Goal: Task Accomplishment & Management: Manage account settings

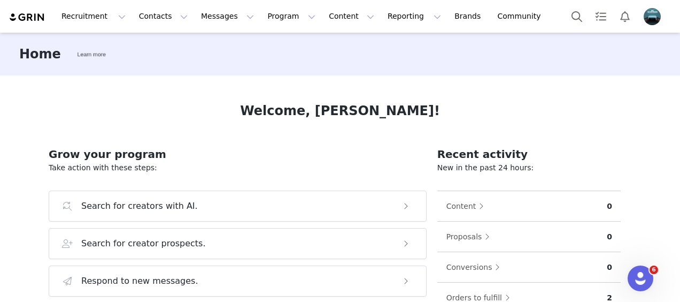
click at [452, 36] on div "Home Learn more" at bounding box center [340, 54] width 680 height 43
click at [156, 11] on button "Contacts Contacts" at bounding box center [164, 16] width 62 height 24
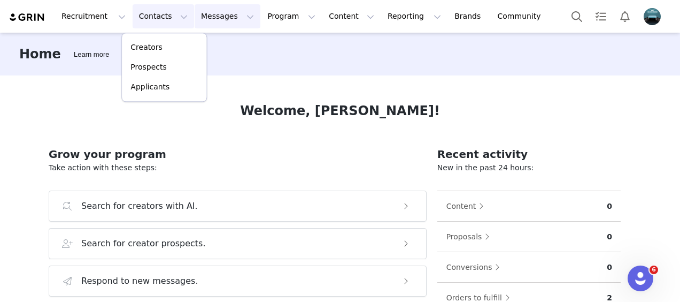
click at [217, 14] on button "Messages Messages" at bounding box center [228, 16] width 66 height 24
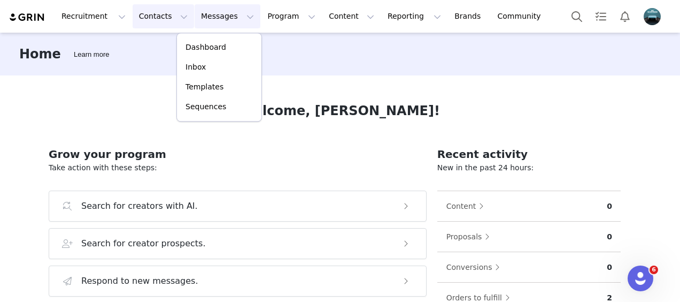
click at [137, 14] on button "Contacts Contacts" at bounding box center [164, 16] width 62 height 24
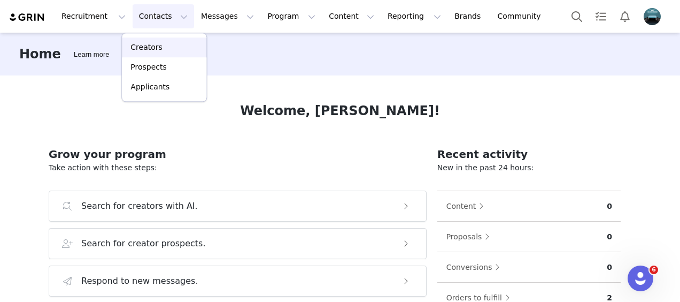
click at [168, 46] on div "Creators" at bounding box center [164, 47] width 72 height 11
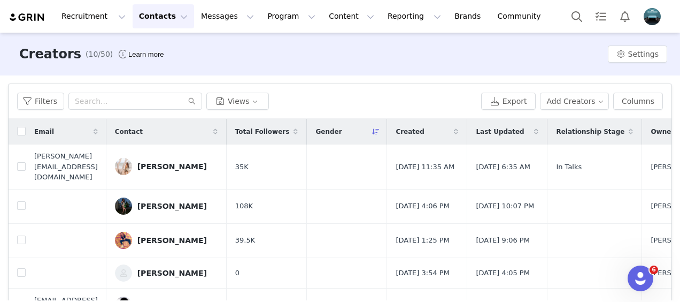
click at [98, 131] on icon at bounding box center [96, 131] width 4 height 6
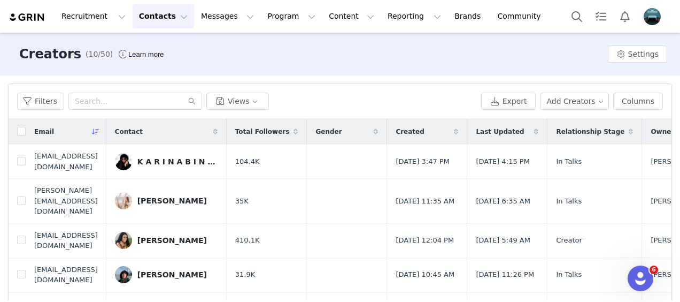
click at [298, 131] on icon at bounding box center [296, 131] width 4 height 6
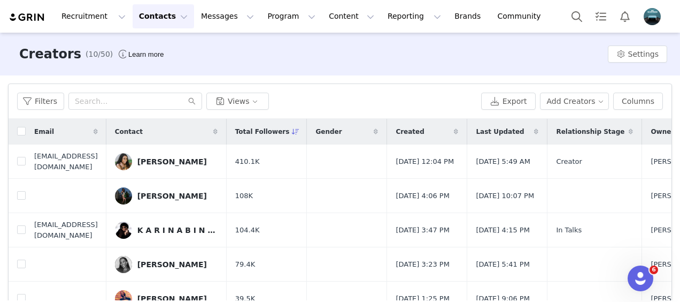
click at [147, 14] on button "Contacts Contacts" at bounding box center [164, 16] width 62 height 24
click at [147, 67] on p "Prospects" at bounding box center [149, 67] width 36 height 11
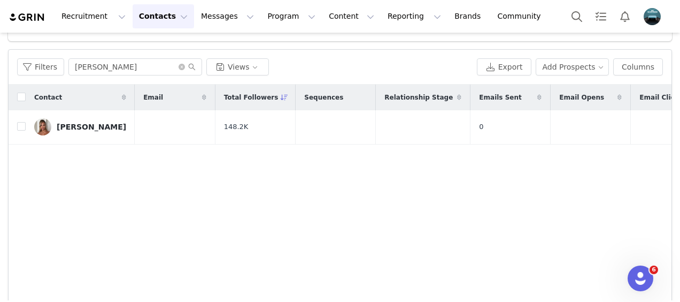
scroll to position [121, 0]
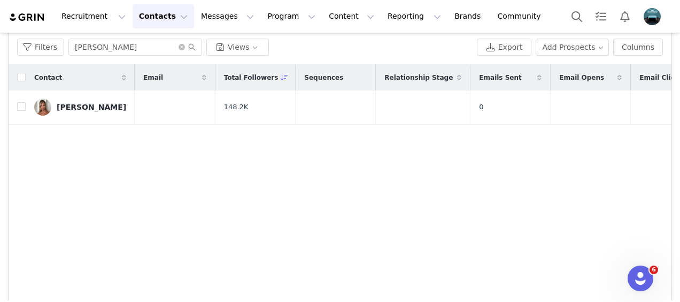
click at [281, 78] on icon at bounding box center [284, 77] width 7 height 6
click at [180, 48] on icon "icon: close-circle" at bounding box center [182, 47] width 6 height 6
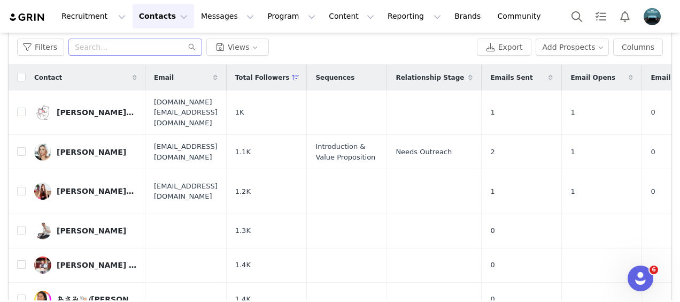
click at [307, 70] on div "Total Followers" at bounding box center [267, 78] width 80 height 26
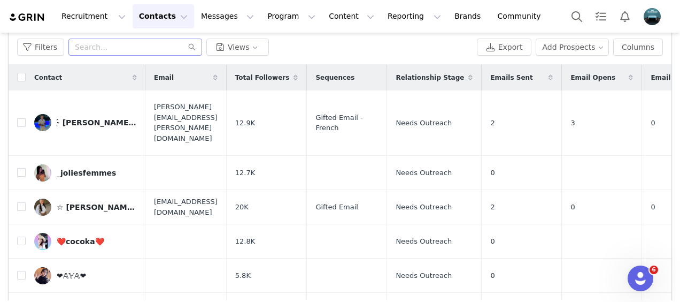
click at [302, 72] on span at bounding box center [295, 77] width 13 height 13
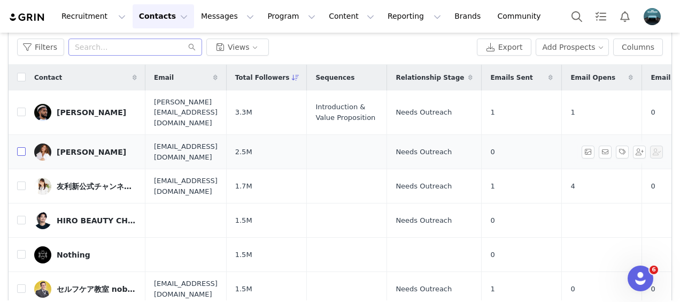
click at [19, 147] on input "checkbox" at bounding box center [21, 151] width 9 height 9
checkbox input "true"
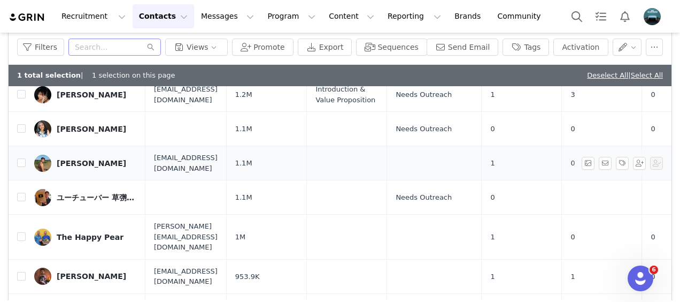
scroll to position [257, 0]
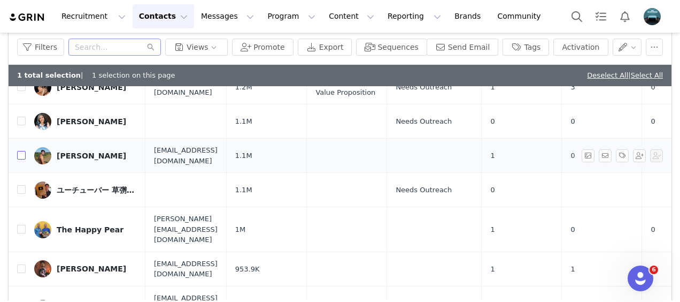
click at [21, 151] on input "checkbox" at bounding box center [21, 155] width 9 height 9
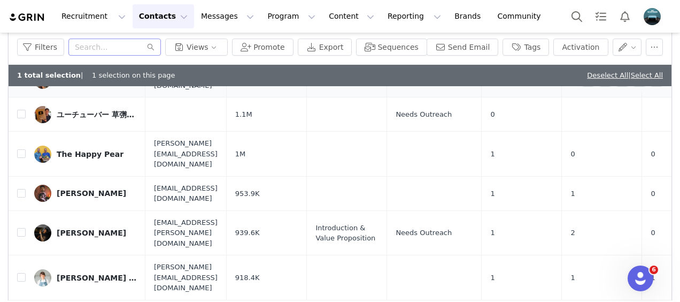
scroll to position [333, 0]
click at [17, 75] on input "checkbox" at bounding box center [21, 79] width 9 height 9
checkbox input "false"
click at [14, 131] on td at bounding box center [17, 153] width 17 height 45
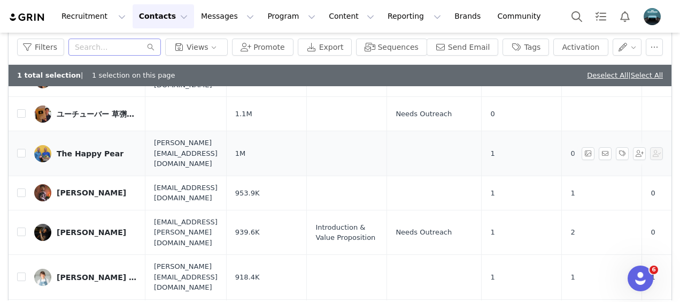
click at [14, 131] on td at bounding box center [17, 153] width 17 height 45
click at [34, 131] on td "The Happy Pear" at bounding box center [86, 153] width 120 height 45
click at [26, 131] on td "The Happy Pear" at bounding box center [86, 153] width 120 height 45
click at [27, 131] on td "The Happy Pear" at bounding box center [86, 153] width 120 height 45
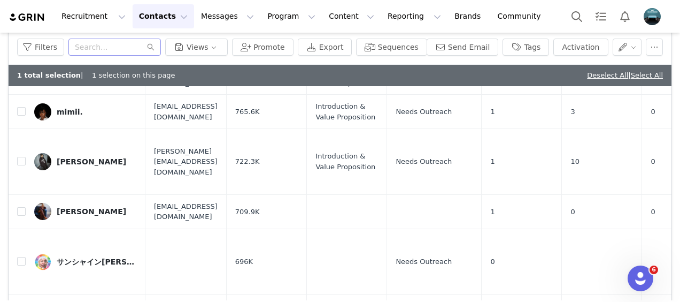
scroll to position [727, 0]
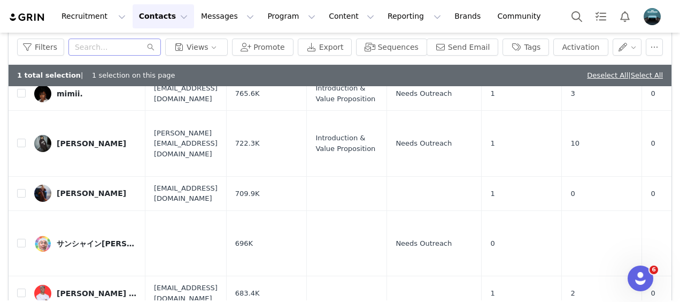
click at [18, 176] on td at bounding box center [17, 193] width 17 height 34
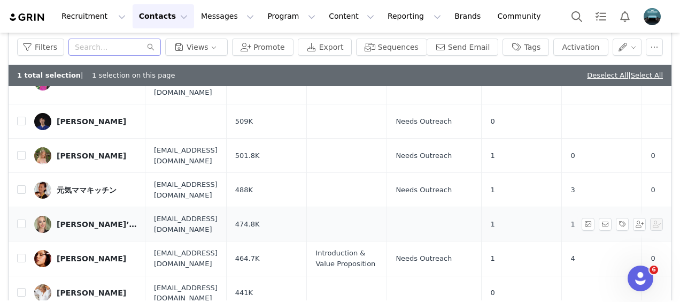
scroll to position [1411, 0]
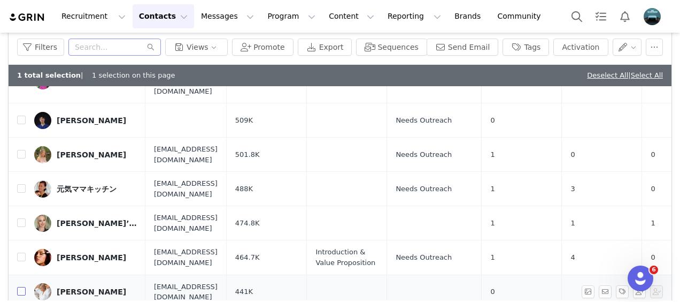
click at [24, 287] on input "checkbox" at bounding box center [21, 291] width 9 height 9
checkbox input "true"
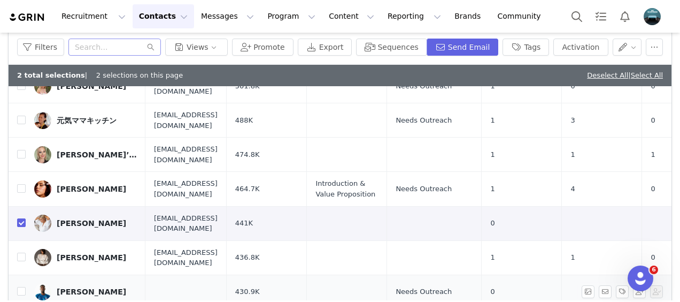
scroll to position [1490, 0]
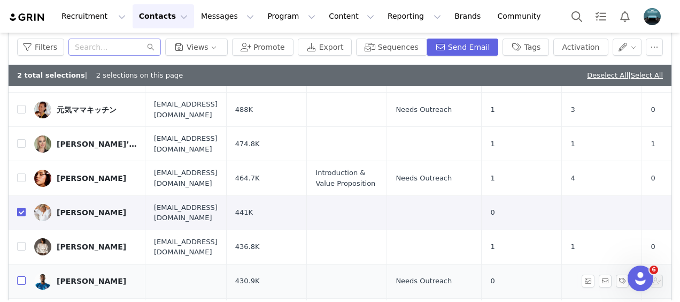
click at [24, 276] on input "checkbox" at bounding box center [21, 280] width 9 height 9
checkbox input "true"
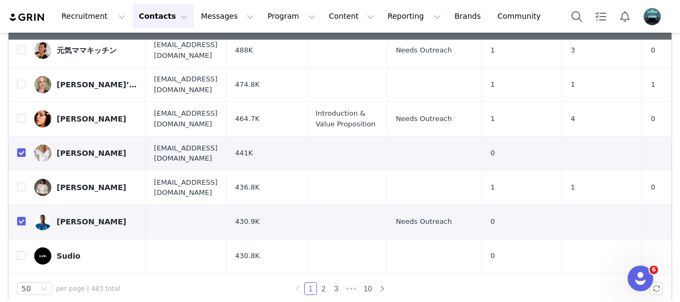
scroll to position [179, 0]
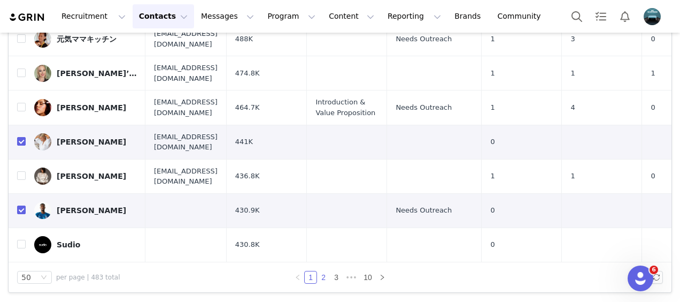
click at [318, 275] on link "2" at bounding box center [324, 277] width 12 height 12
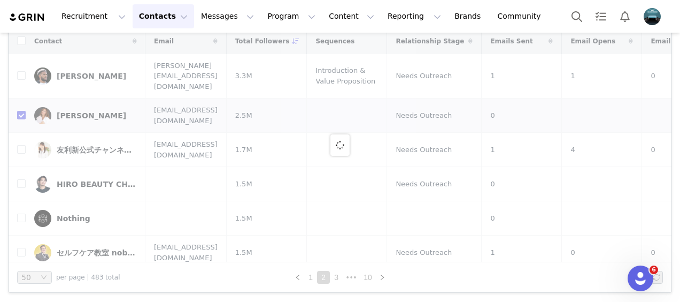
checkbox input "false"
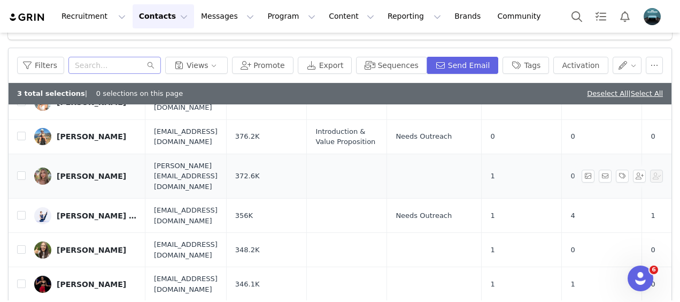
scroll to position [79, 0]
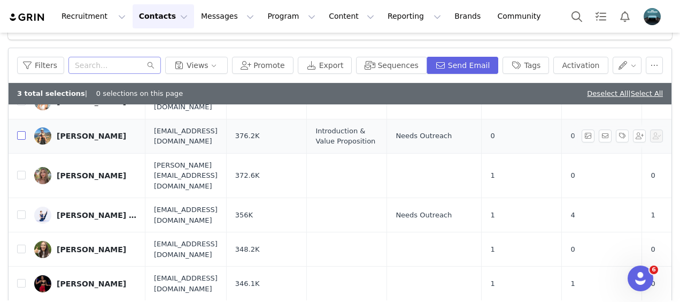
click at [22, 136] on input "checkbox" at bounding box center [21, 135] width 9 height 9
checkbox input "true"
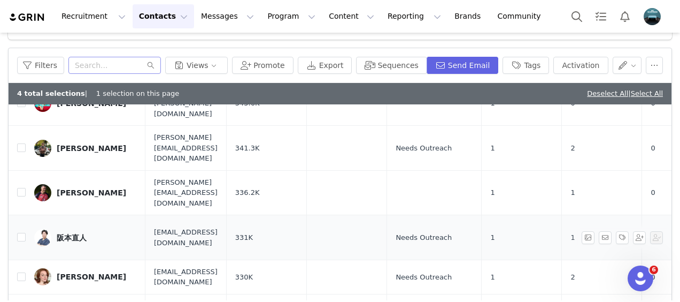
scroll to position [352, 0]
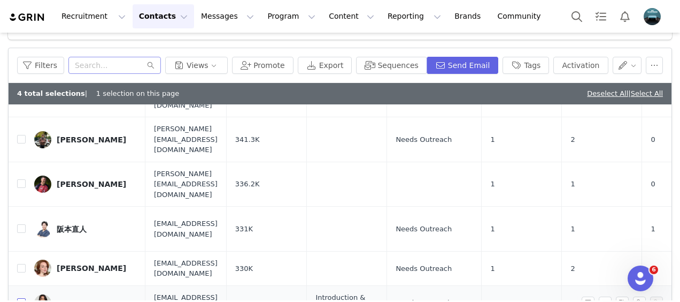
click at [17, 298] on input "checkbox" at bounding box center [21, 302] width 9 height 9
checkbox input "true"
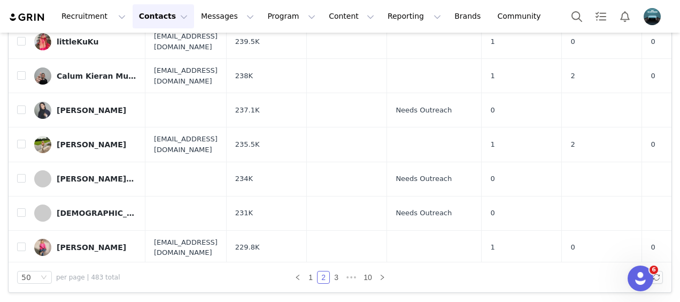
scroll to position [1503, 0]
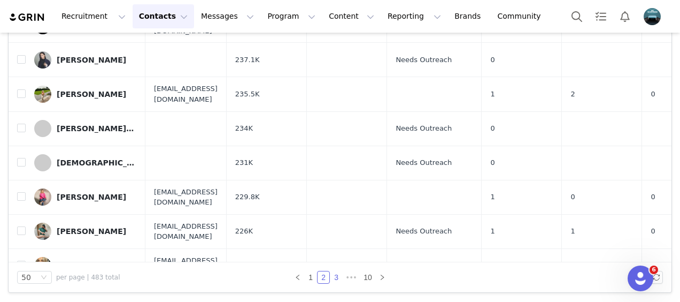
click at [333, 276] on link "3" at bounding box center [337, 277] width 12 height 12
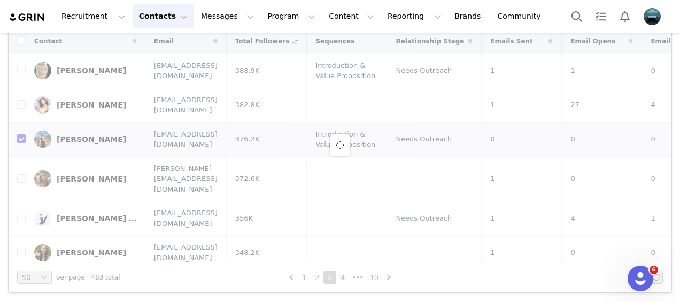
checkbox input "false"
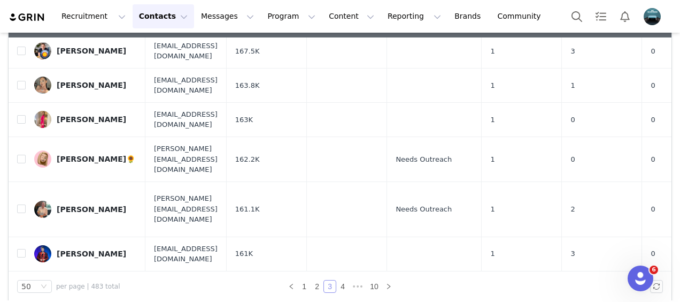
scroll to position [171, 0]
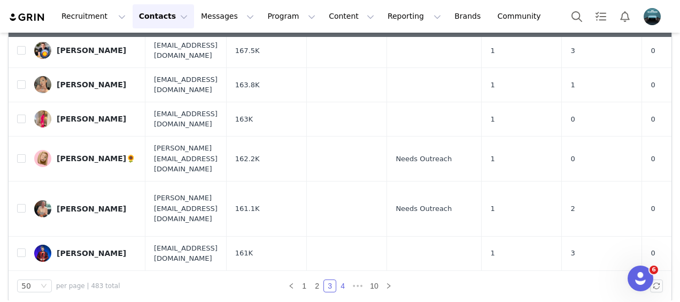
click at [337, 282] on link "4" at bounding box center [343, 286] width 12 height 12
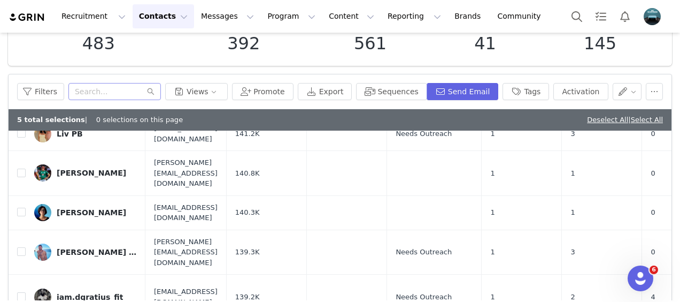
scroll to position [649, 0]
checkbox input "true"
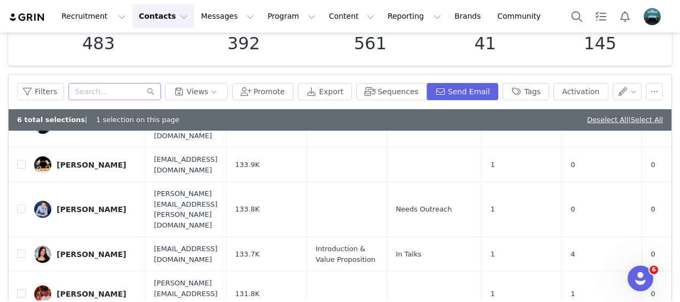
scroll to position [1159, 0]
checkbox input "true"
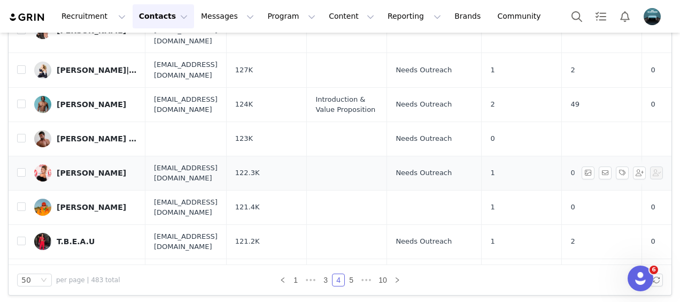
scroll to position [179, 0]
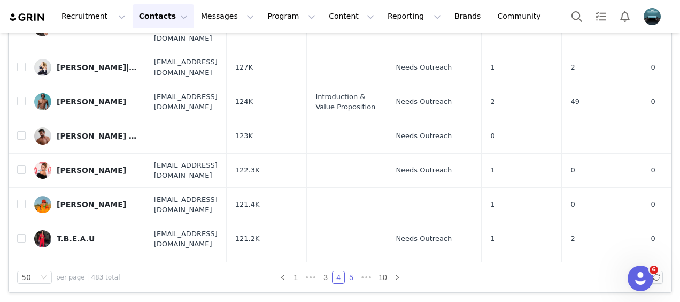
click at [347, 275] on link "5" at bounding box center [352, 277] width 12 height 12
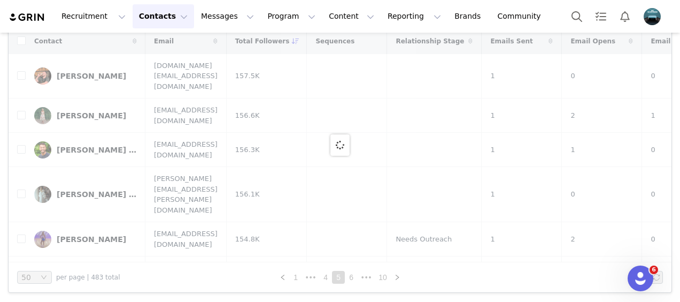
checkbox input "false"
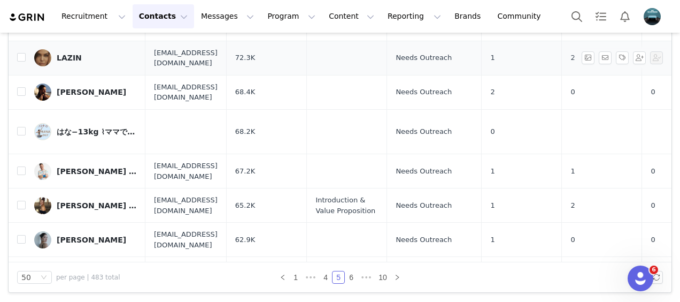
scroll to position [1111, 0]
checkbox input "true"
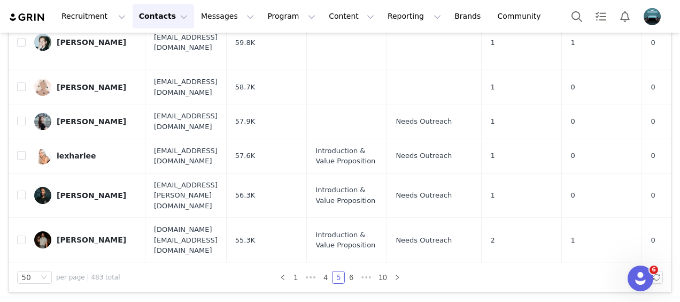
scroll to position [1503, 0]
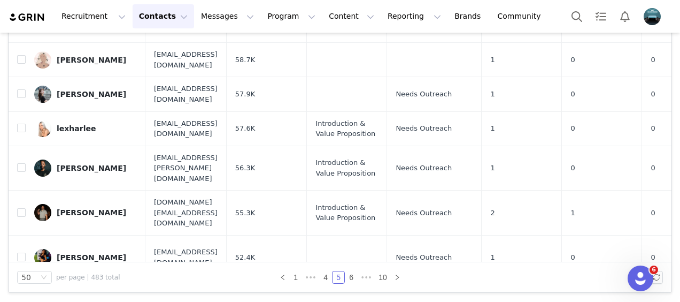
checkbox input "true"
click at [349, 276] on link "6" at bounding box center [352, 277] width 12 height 12
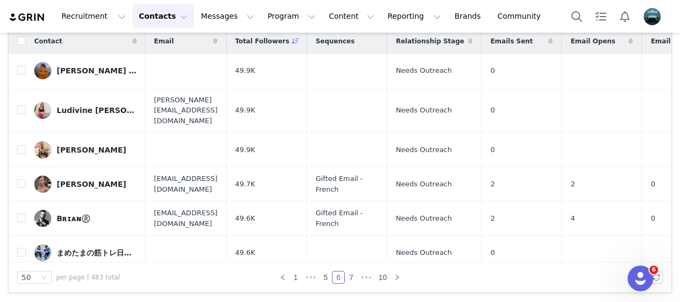
checkbox input "false"
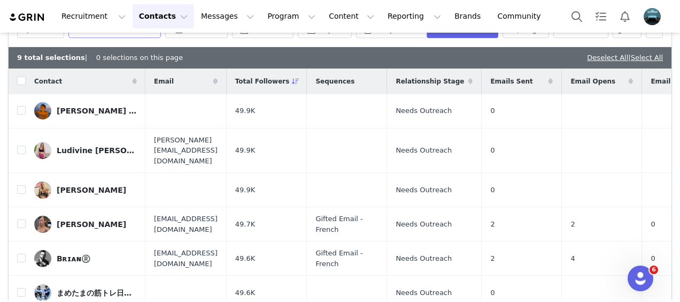
scroll to position [140, 0]
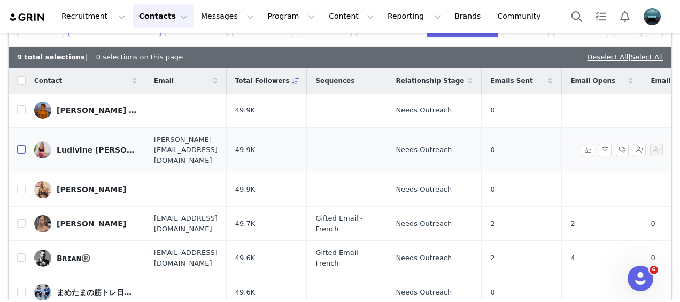
click at [24, 145] on input "checkbox" at bounding box center [21, 149] width 9 height 9
checkbox input "true"
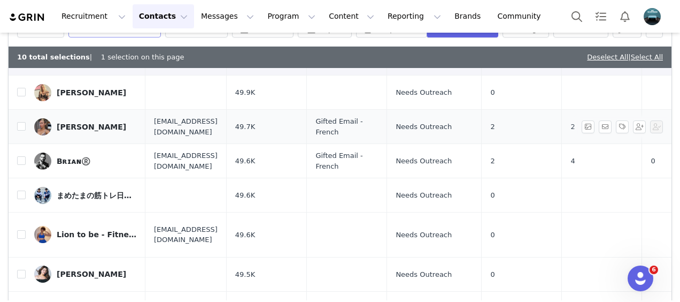
scroll to position [97, 0]
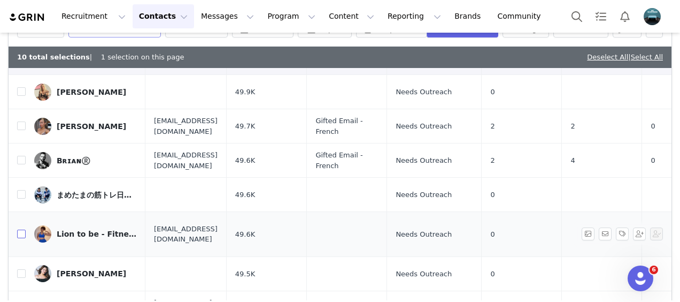
click at [22, 229] on input "checkbox" at bounding box center [21, 233] width 9 height 9
checkbox input "true"
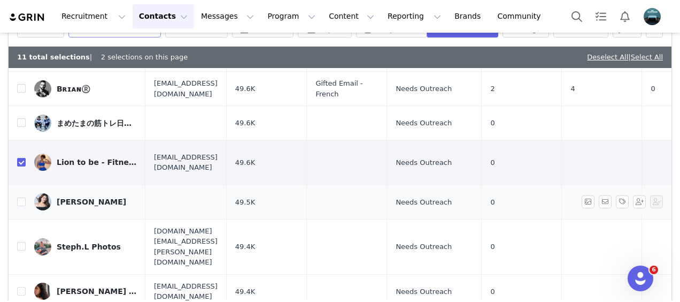
scroll to position [170, 0]
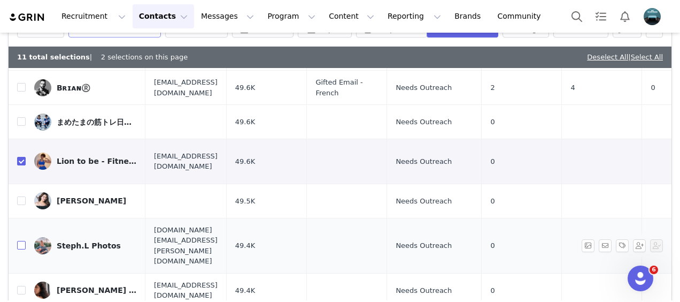
click at [22, 241] on input "checkbox" at bounding box center [21, 245] width 9 height 9
checkbox input "true"
click at [21, 286] on input "checkbox" at bounding box center [21, 290] width 9 height 9
checkbox input "true"
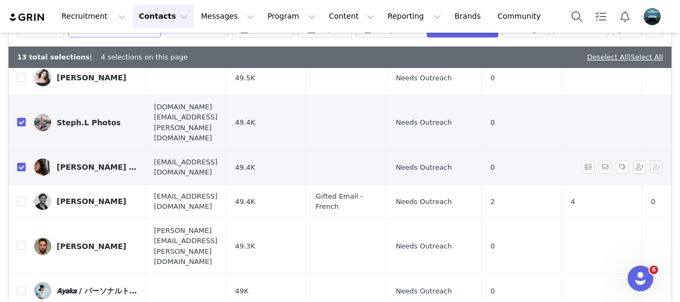
scroll to position [297, 0]
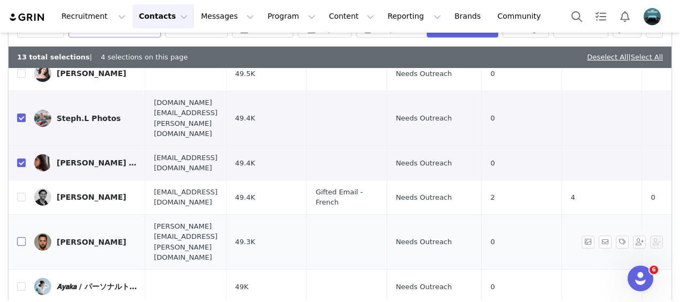
click at [25, 237] on input "checkbox" at bounding box center [21, 241] width 9 height 9
checkbox input "true"
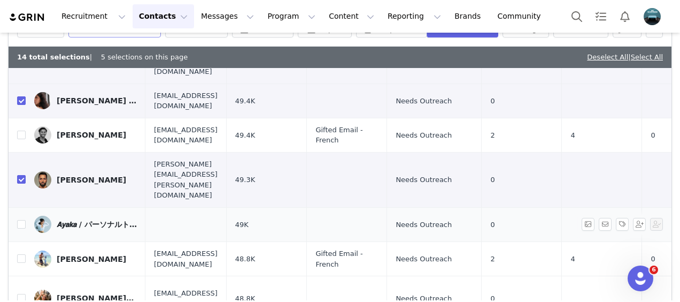
scroll to position [380, 0]
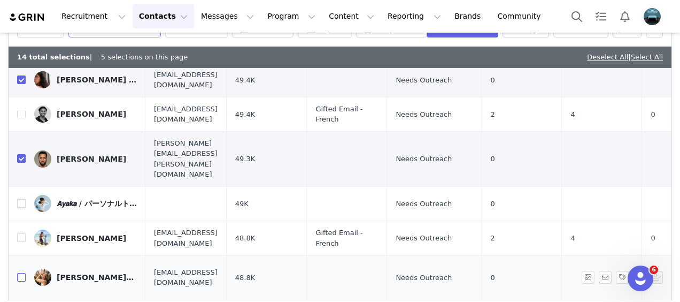
click at [23, 273] on input "checkbox" at bounding box center [21, 277] width 9 height 9
checkbox input "true"
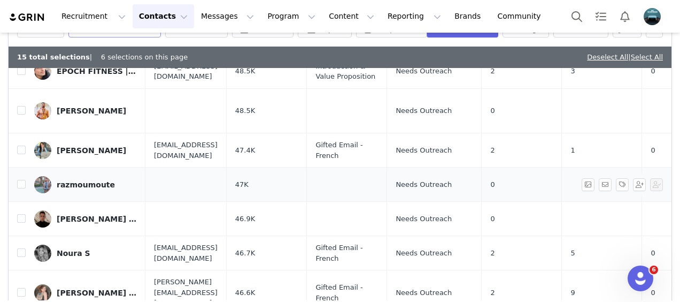
scroll to position [634, 0]
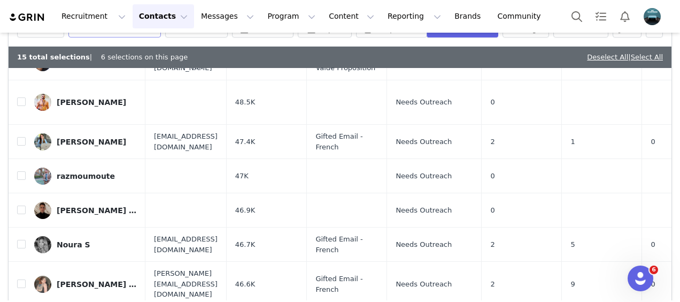
checkbox input "true"
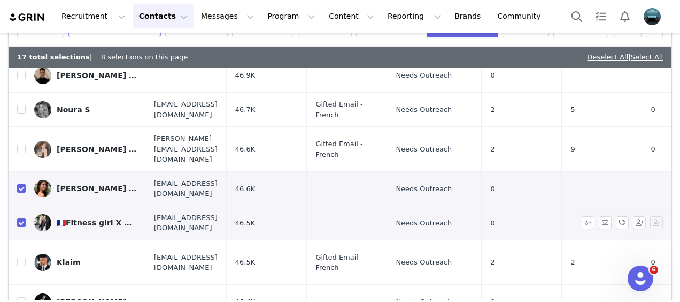
scroll to position [770, 0]
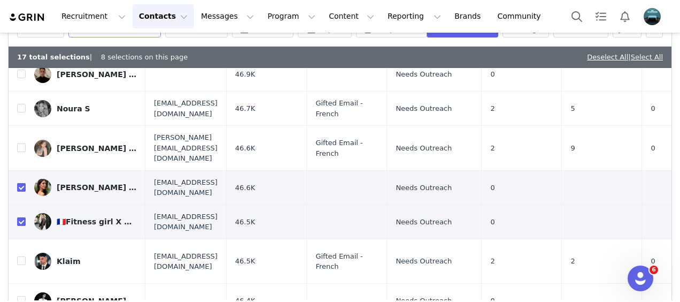
checkbox input "true"
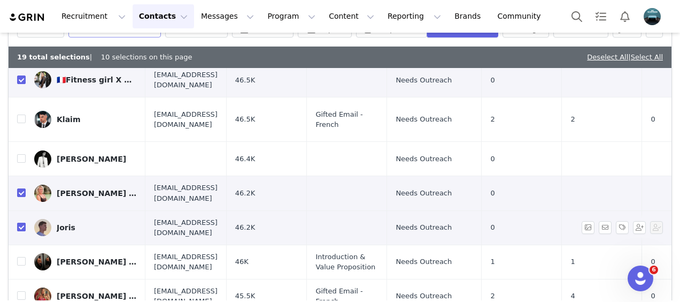
scroll to position [912, 0]
checkbox input "true"
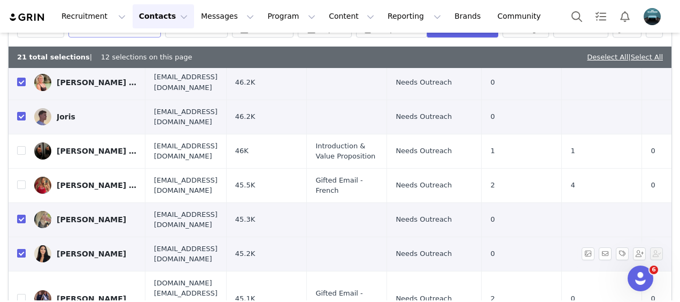
scroll to position [1024, 0]
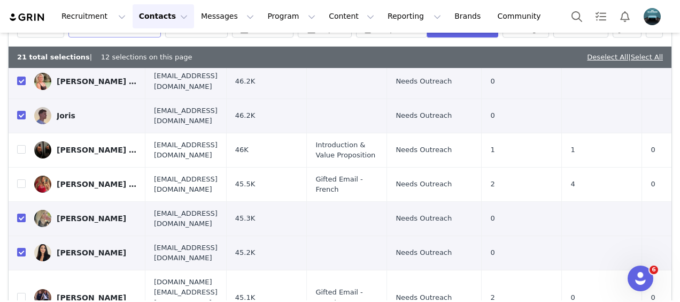
checkbox input "true"
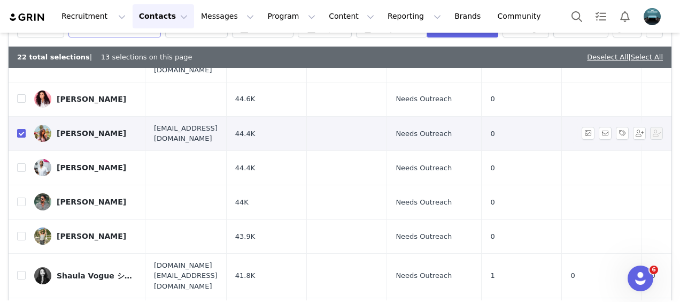
scroll to position [1272, 0]
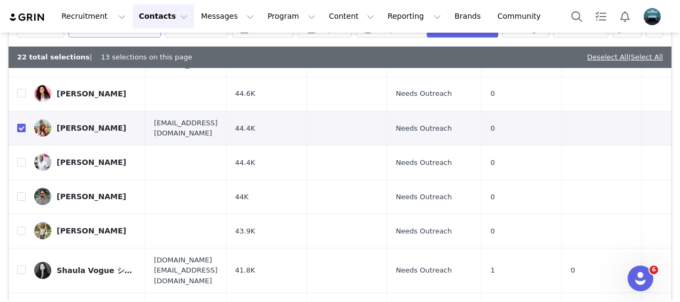
checkbox input "true"
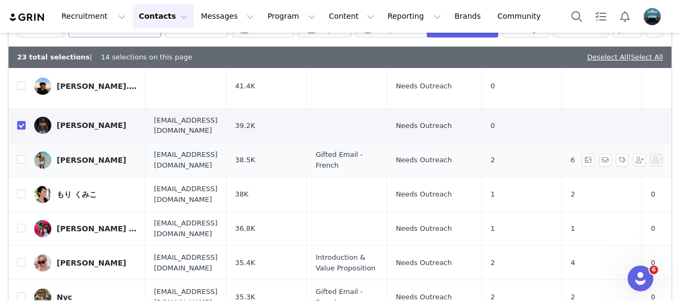
scroll to position [1501, 0]
checkbox input "true"
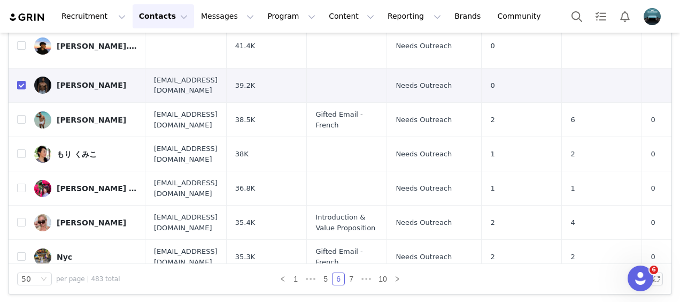
scroll to position [178, 0]
click at [347, 279] on link "7" at bounding box center [352, 278] width 12 height 12
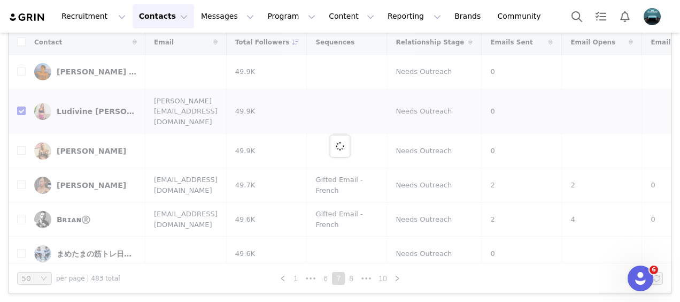
checkbox input "false"
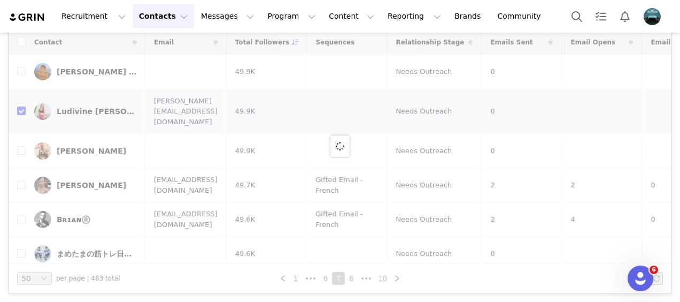
checkbox input "false"
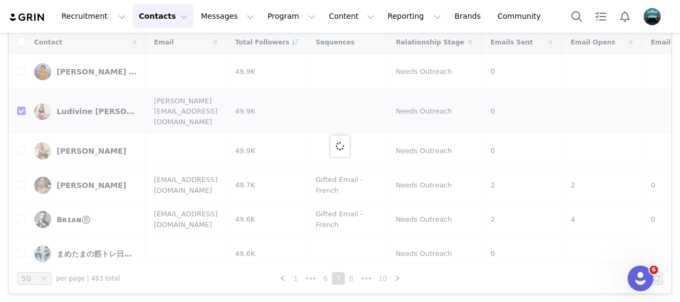
checkbox input "false"
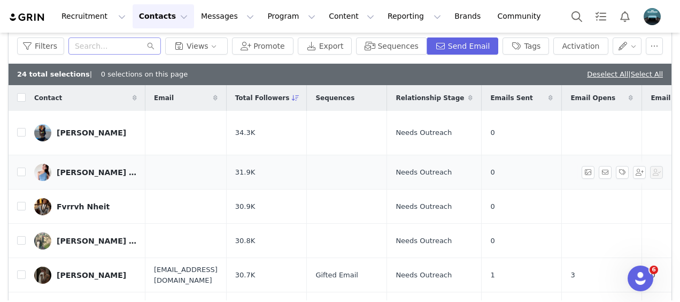
scroll to position [179, 0]
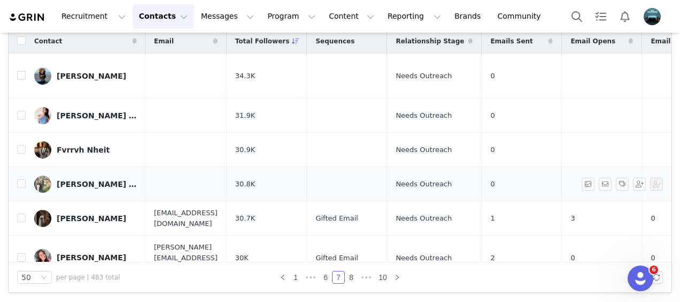
click at [536, 167] on td "0" at bounding box center [522, 184] width 80 height 34
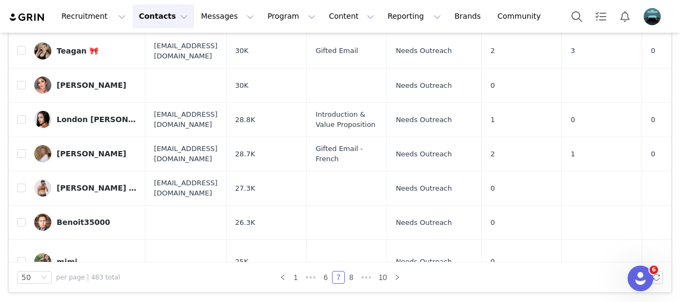
scroll to position [247, 0]
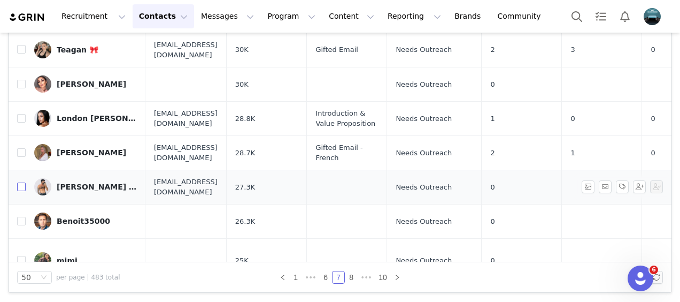
click at [20, 182] on input "checkbox" at bounding box center [21, 186] width 9 height 9
checkbox input "true"
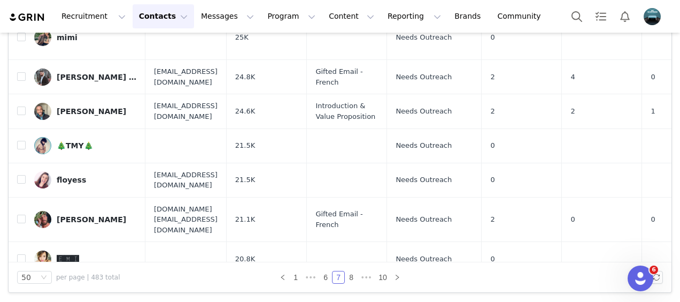
scroll to position [471, 0]
click at [22, 174] on input "checkbox" at bounding box center [21, 178] width 9 height 9
checkbox input "true"
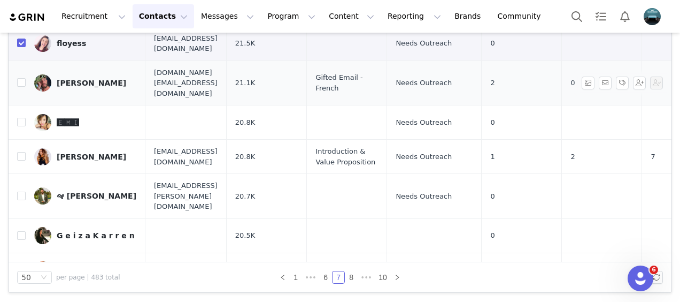
scroll to position [607, 0]
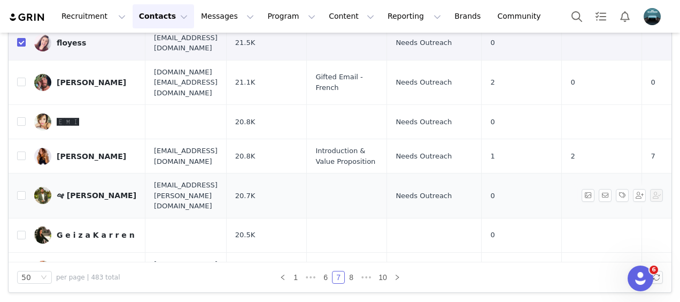
click at [16, 173] on td at bounding box center [17, 195] width 17 height 45
click at [21, 191] on input "checkbox" at bounding box center [21, 195] width 9 height 9
checkbox input "true"
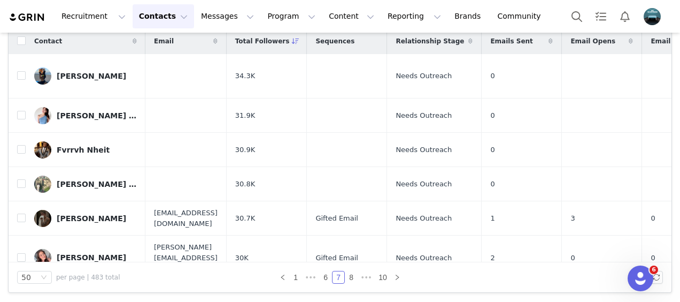
scroll to position [0, 0]
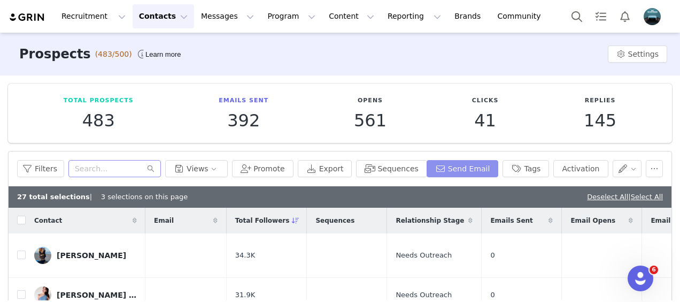
click at [465, 167] on button "Send Email" at bounding box center [463, 168] width 72 height 17
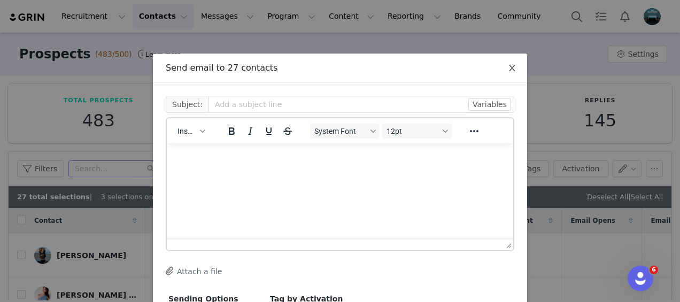
click at [510, 64] on icon "icon: close" at bounding box center [512, 68] width 9 height 9
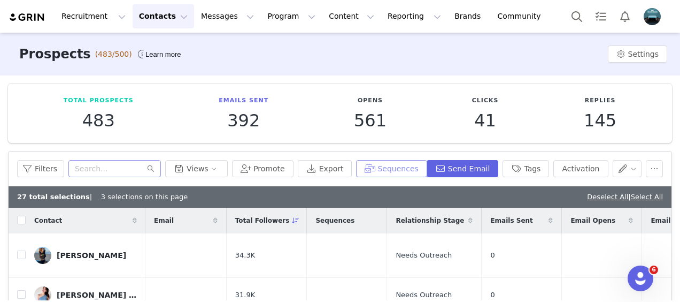
click at [413, 170] on button "Sequences" at bounding box center [391, 168] width 71 height 17
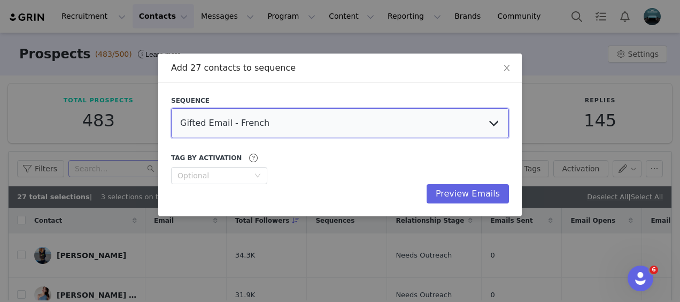
click at [341, 128] on select "Gifted Email - French Gifted Email Introduction & Value Proposition" at bounding box center [340, 123] width 338 height 30
select select "03a1e687-5167-4e93-9cbb-9ce11aa13557"
click at [171, 108] on select "Gifted Email - French Gifted Email Introduction & Value Proposition" at bounding box center [340, 123] width 338 height 30
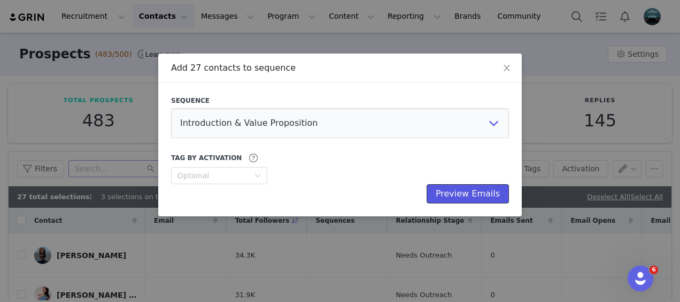
click at [485, 191] on button "Preview Emails" at bounding box center [468, 193] width 82 height 19
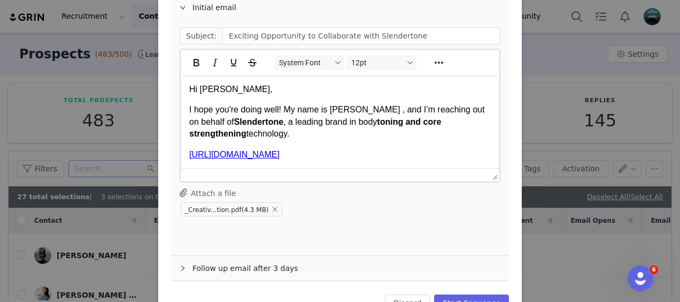
scroll to position [165, 0]
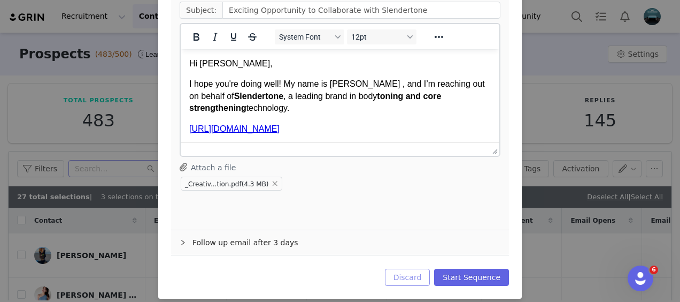
click at [419, 269] on button "Discard" at bounding box center [407, 277] width 45 height 17
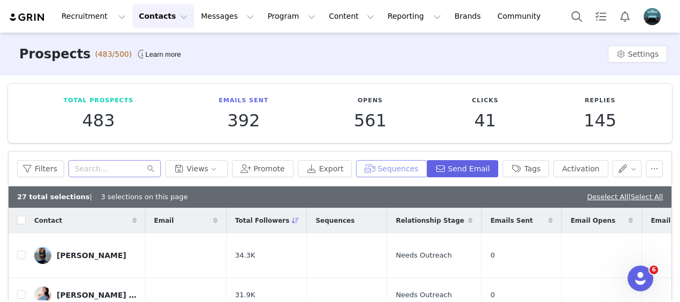
click at [408, 169] on button "Sequences" at bounding box center [391, 168] width 71 height 17
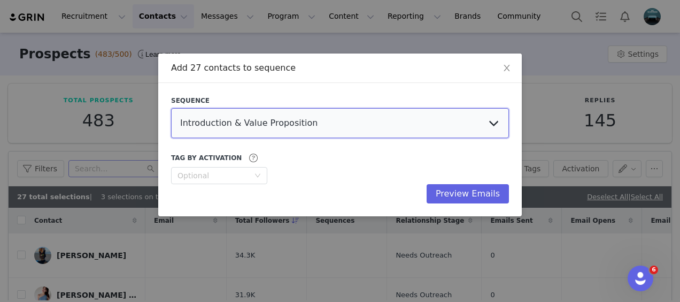
click at [415, 120] on select "Gifted Email - French Gifted Email Introduction & Value Proposition" at bounding box center [340, 123] width 338 height 30
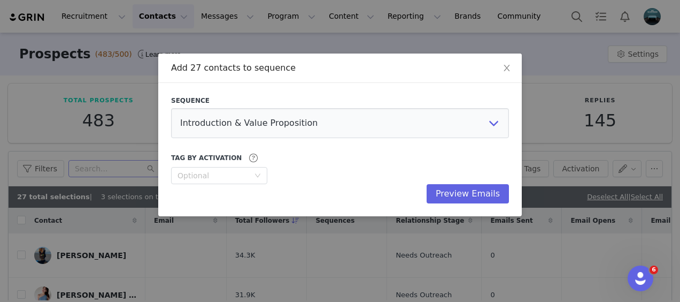
click at [263, 255] on div "Add 27 contacts to sequence Sequence Gifted Email - French Gifted Email Introdu…" at bounding box center [340, 151] width 680 height 302
click at [508, 66] on icon "icon: close" at bounding box center [507, 68] width 9 height 9
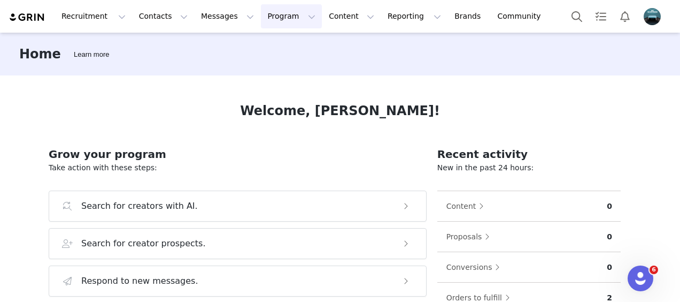
click at [261, 18] on button "Program Program" at bounding box center [291, 16] width 61 height 24
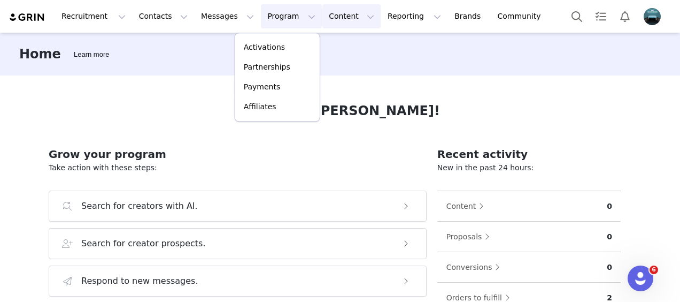
click at [323, 10] on button "Content Content" at bounding box center [352, 16] width 58 height 24
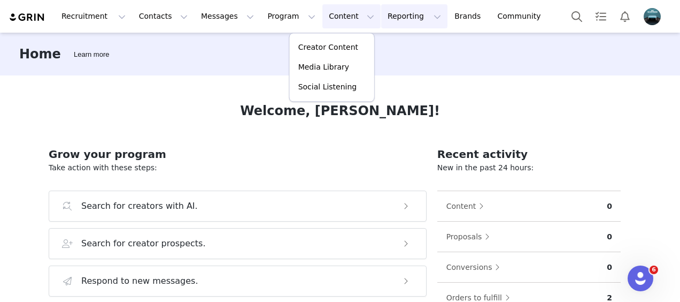
click at [382, 10] on button "Reporting Reporting" at bounding box center [414, 16] width 66 height 24
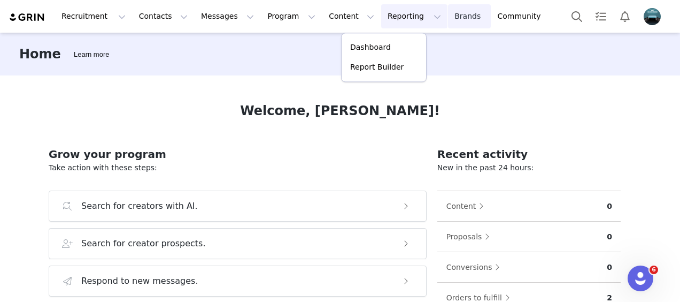
click at [448, 19] on link "Brands Brands" at bounding box center [469, 16] width 42 height 24
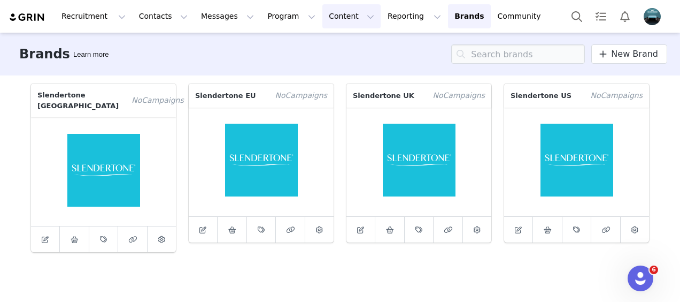
click at [323, 14] on button "Content Content" at bounding box center [352, 16] width 58 height 24
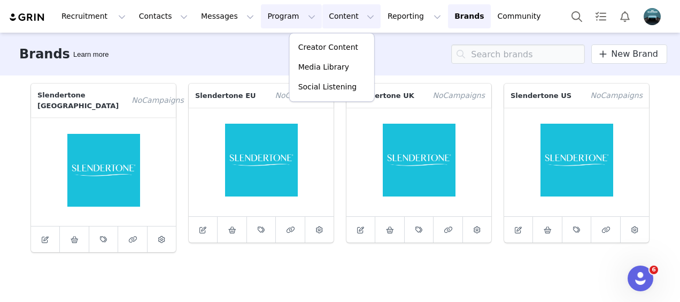
click at [261, 12] on button "Program Program" at bounding box center [291, 16] width 61 height 24
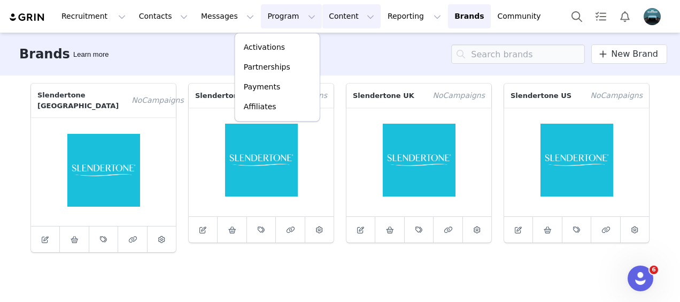
click at [323, 7] on button "Content Content" at bounding box center [352, 16] width 58 height 24
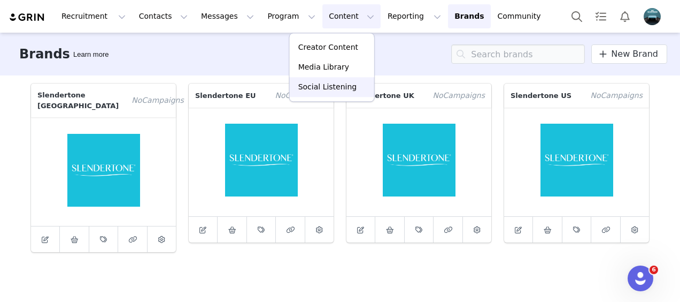
click at [320, 82] on p "Social Listening" at bounding box center [327, 86] width 59 height 11
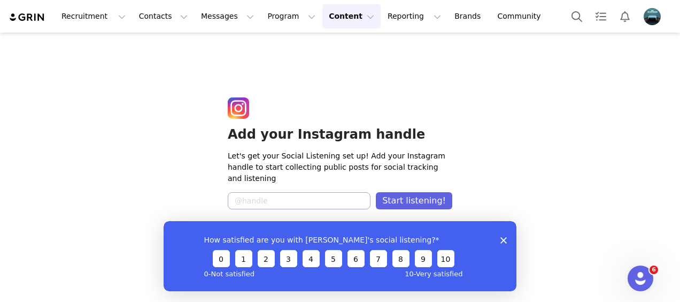
click at [295, 199] on input at bounding box center [299, 200] width 143 height 17
type input "slendertone"
click at [423, 196] on button "Start listening!" at bounding box center [414, 200] width 76 height 17
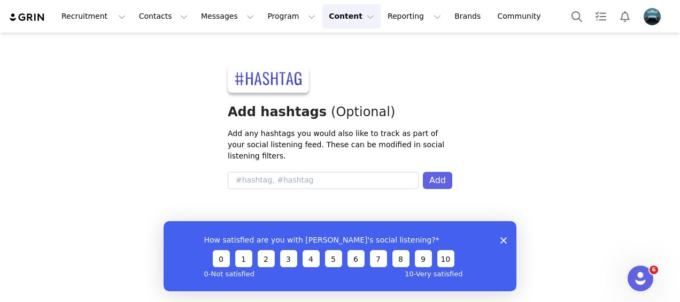
click at [496, 234] on div "How satisfied are you with [PERSON_NAME]'s social listening? 0 1 2 3 4 5 6 7 8 …" at bounding box center [340, 255] width 353 height 70
click at [500, 236] on div "How satisfied are you with [PERSON_NAME]'s social listening? 0 1 2 3 4 5 6 7 8 …" at bounding box center [340, 255] width 353 height 70
click at [505, 238] on polygon "Close survey" at bounding box center [504, 239] width 6 height 6
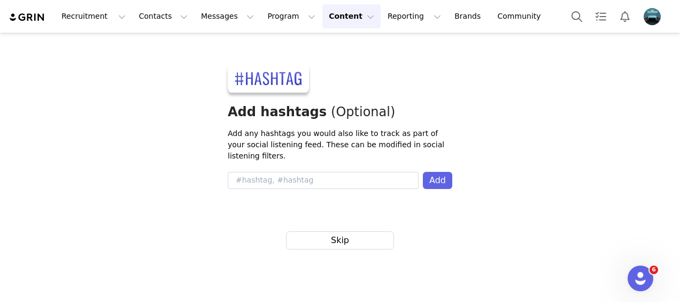
click at [505, 239] on div "Add hashtags (Optional) Add any hashtags you would also like to track as part o…" at bounding box center [340, 161] width 680 height 256
click at [358, 232] on button "Skip" at bounding box center [340, 240] width 107 height 17
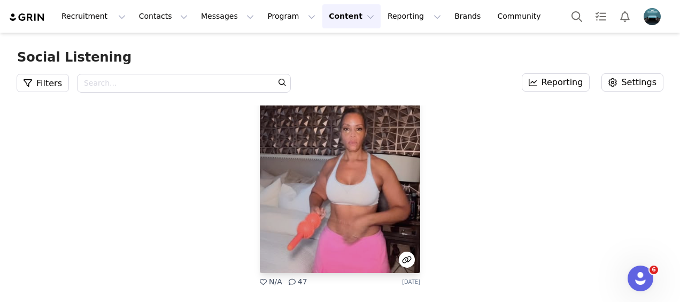
scroll to position [40, 0]
click at [344, 168] on img at bounding box center [340, 170] width 160 height 208
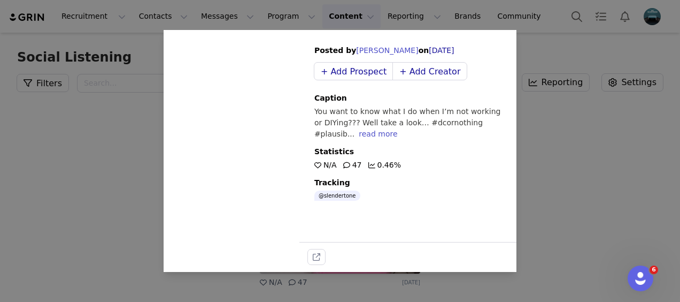
click at [531, 158] on div "Sorry, your browser does not support videos. Posted by [PERSON_NAME] on [DATE] …" at bounding box center [340, 151] width 680 height 302
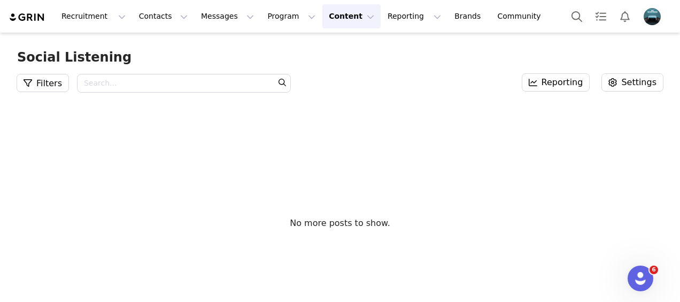
scroll to position [0, 0]
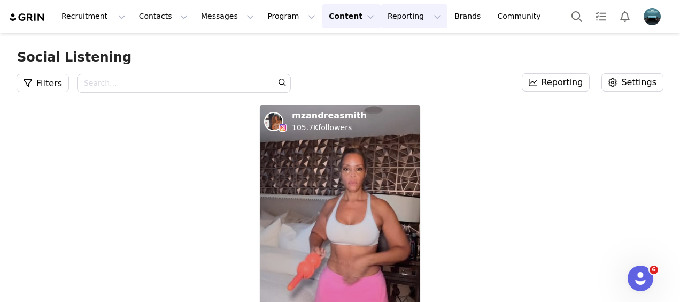
click at [381, 14] on button "Reporting Reporting" at bounding box center [414, 16] width 66 height 24
click at [448, 18] on link "Brands Brands" at bounding box center [469, 16] width 42 height 24
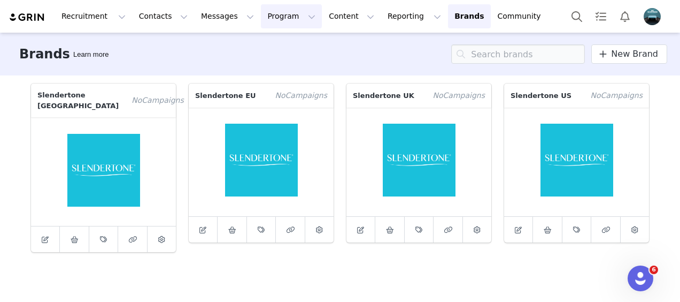
click at [263, 14] on button "Program Program" at bounding box center [291, 16] width 61 height 24
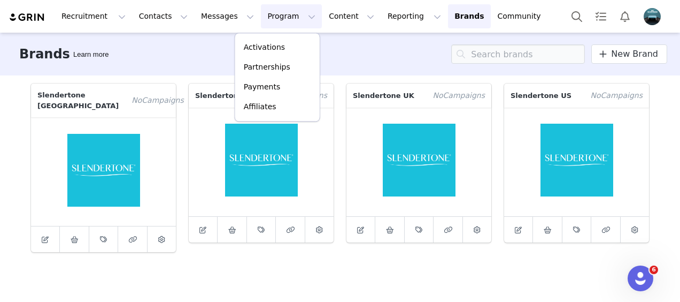
click at [220, 4] on div "Recruitment Recruitment Creator Search Curated Lists Landing Pages Web Extensio…" at bounding box center [340, 16] width 680 height 33
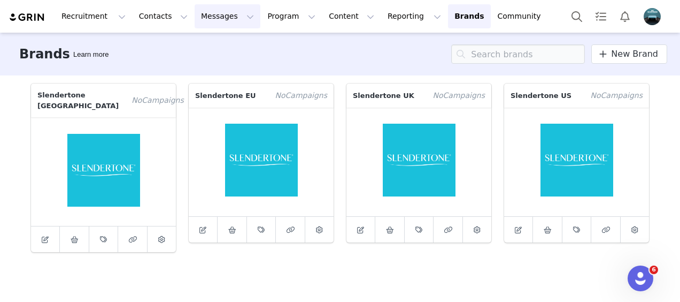
click at [209, 11] on button "Messages Messages" at bounding box center [228, 16] width 66 height 24
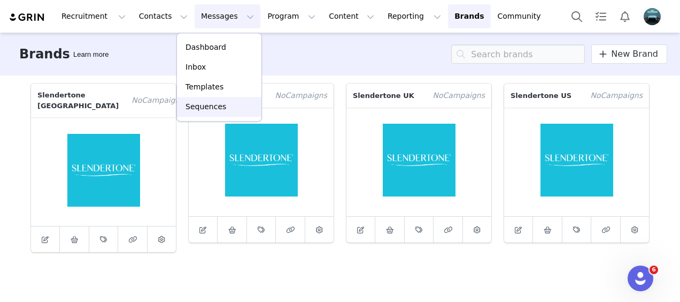
click at [212, 106] on p "Sequences" at bounding box center [206, 106] width 41 height 11
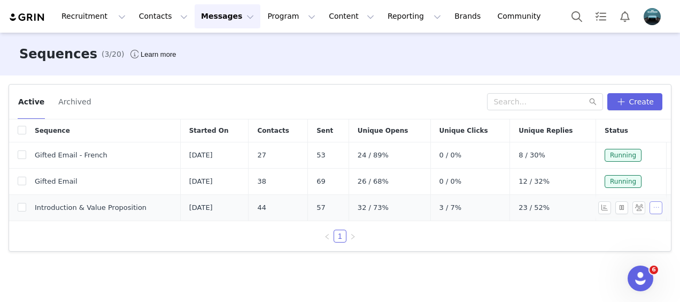
click at [659, 203] on button "button" at bounding box center [656, 207] width 13 height 13
click at [622, 258] on span at bounding box center [617, 261] width 11 height 12
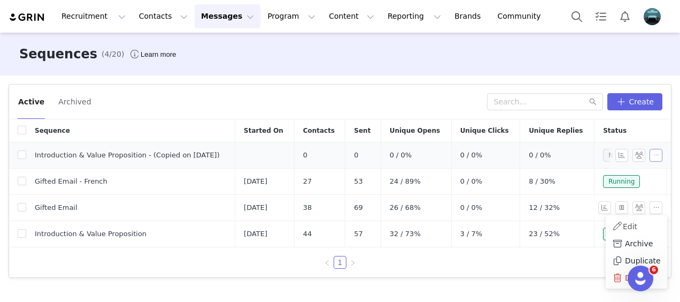
click at [653, 152] on button "button" at bounding box center [656, 155] width 13 height 13
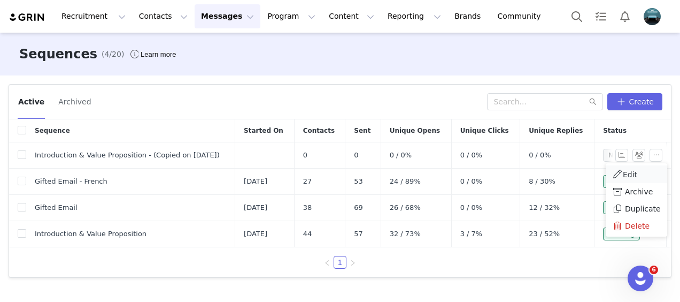
click at [624, 174] on span "Edit" at bounding box center [630, 174] width 14 height 9
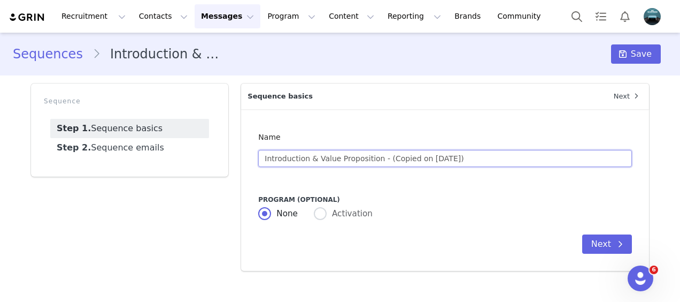
drag, startPoint x: 472, startPoint y: 159, endPoint x: 310, endPoint y: 155, distance: 162.1
click at [310, 155] on input "Introduction & Value Proposition - (Copied on [DATE])" at bounding box center [445, 158] width 374 height 17
type input "Introduction 2"
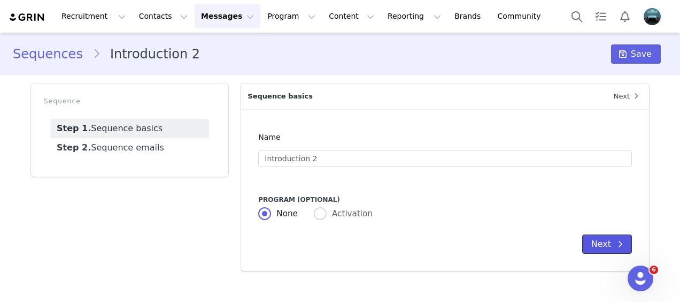
click at [614, 243] on span at bounding box center [620, 243] width 13 height 13
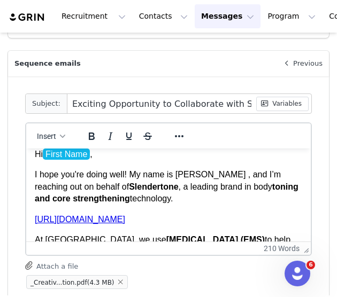
scroll to position [144, 0]
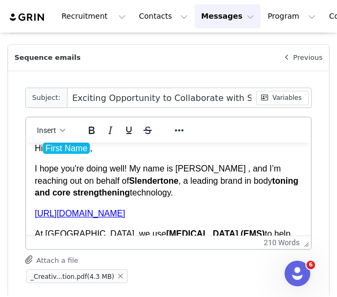
click at [200, 196] on p "I hope you're doing well! My name is [PERSON_NAME] , and I’m reaching out on be…" at bounding box center [168, 181] width 267 height 36
paste body "Rich Text Area. Press ALT-0 for help."
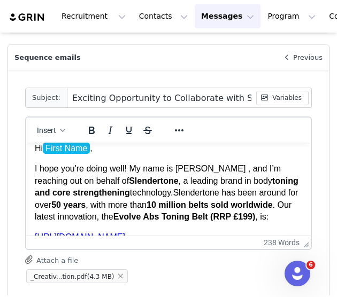
click at [175, 190] on p "I hope you're doing well! My name is [PERSON_NAME] , and I’m reaching out on be…" at bounding box center [168, 193] width 267 height 60
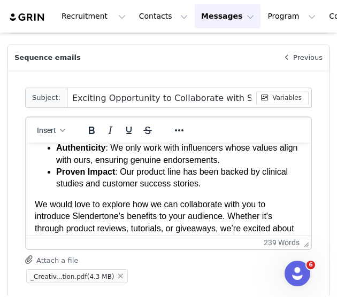
scroll to position [314, 0]
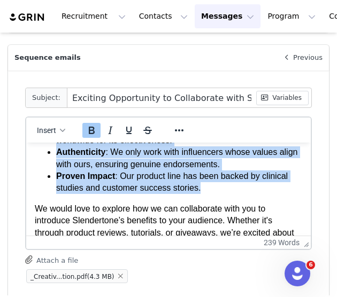
drag, startPoint x: 227, startPoint y: 212, endPoint x: 55, endPoint y: 151, distance: 183.2
click at [55, 151] on ul "High-Quality Products : Our technology is trusted by millions worldwide for its…" at bounding box center [168, 159] width 267 height 72
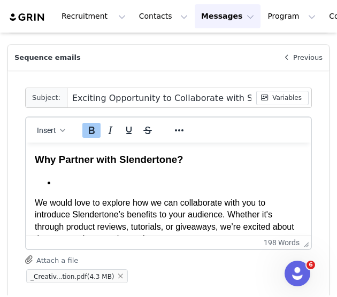
scroll to position [262, 0]
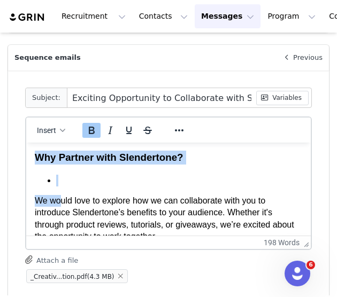
drag, startPoint x: 60, startPoint y: 211, endPoint x: 33, endPoint y: 177, distance: 43.7
click at [33, 177] on html "Hi First Name , I hope you're doing well! My name is [PERSON_NAME] , and I’m re…" at bounding box center [168, 103] width 285 height 444
click at [59, 187] on li "Rich Text Area. Press ALT-0 for help." at bounding box center [179, 181] width 246 height 12
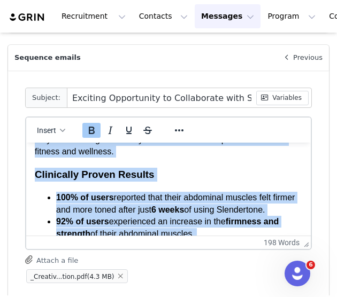
scroll to position [161, 0]
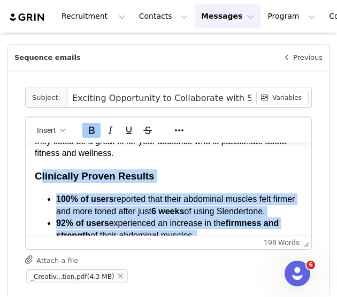
drag, startPoint x: 59, startPoint y: 210, endPoint x: 39, endPoint y: 187, distance: 31.4
click at [39, 187] on body "Hi First Name , I hope you're doing well! My name is [PERSON_NAME] , and I’m re…" at bounding box center [168, 203] width 267 height 427
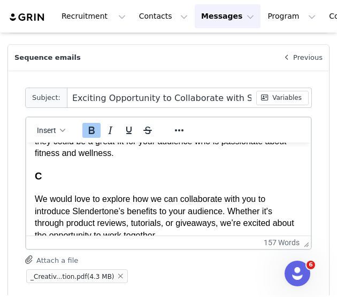
click at [45, 182] on h3 "C" at bounding box center [168, 177] width 267 height 14
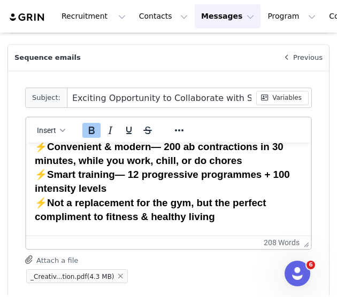
click at [90, 127] on icon "Bold" at bounding box center [92, 130] width 6 height 7
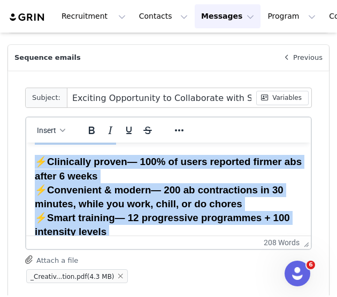
scroll to position [168, 0]
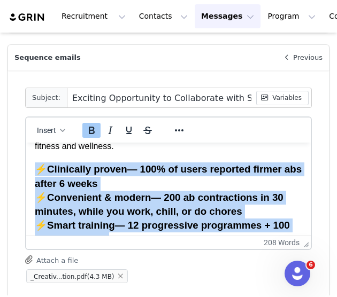
drag, startPoint x: 228, startPoint y: 231, endPoint x: 39, endPoint y: 177, distance: 196.4
click at [39, 177] on h3 "⚡ Clinically proven — 100% of users reported firmer abs after 6 weeks ⚡ Conveni…" at bounding box center [168, 219] width 267 height 112
click at [91, 130] on icon "Bold" at bounding box center [92, 130] width 6 height 7
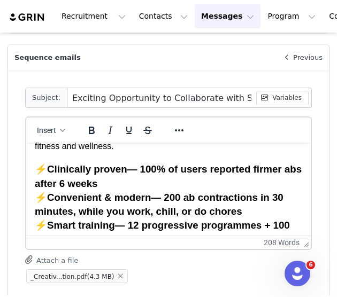
click at [164, 196] on h3 "⚡ Clinically proven — 100% of users reported firmer abs after 6 weeks ⚡ Conveni…" at bounding box center [168, 219] width 267 height 112
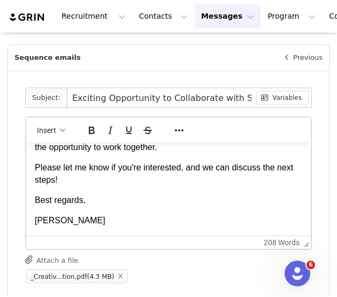
scroll to position [359, 0]
drag, startPoint x: 77, startPoint y: 231, endPoint x: 32, endPoint y: 146, distance: 95.7
click at [32, 146] on html "Hi First Name , I hope you're doing well! My name is [PERSON_NAME] , and I’m re…" at bounding box center [168, 16] width 285 height 440
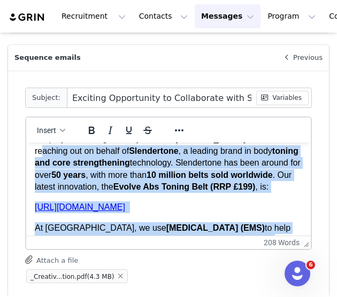
scroll to position [0, 0]
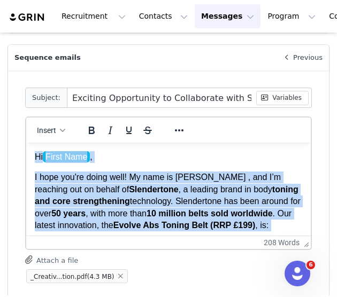
drag, startPoint x: 72, startPoint y: 225, endPoint x: 19, endPoint y: 127, distance: 111.0
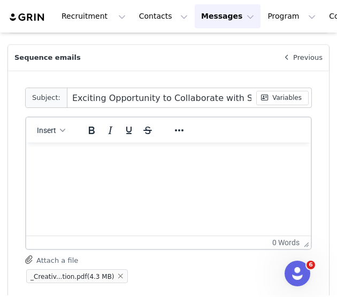
click at [88, 151] on p "Rich Text Area. Press ALT-0 for help." at bounding box center [168, 157] width 267 height 12
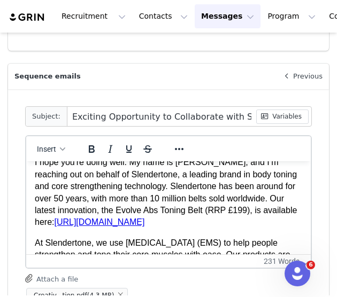
scroll to position [39, 0]
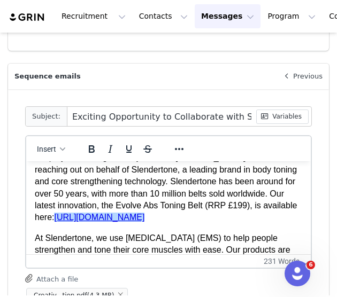
click at [217, 224] on p "I hope you're doing well. My name is [PERSON_NAME], and I’m reaching out on beh…" at bounding box center [168, 188] width 267 height 72
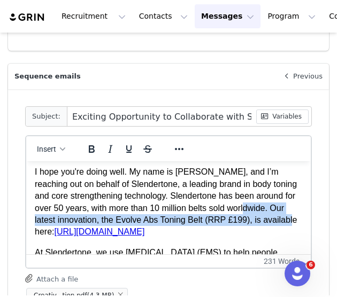
drag, startPoint x: 89, startPoint y: 237, endPoint x: 271, endPoint y: 206, distance: 184.5
click at [271, 206] on p "I hope you're doing well. My name is [PERSON_NAME], and I’m reaching out on beh…" at bounding box center [168, 202] width 267 height 72
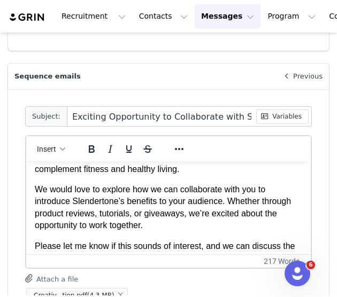
scroll to position [251, 0]
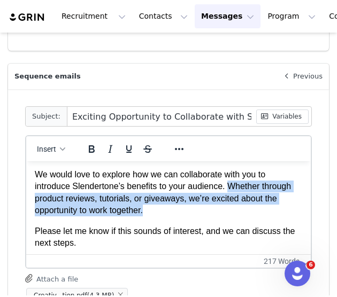
drag, startPoint x: 197, startPoint y: 213, endPoint x: 228, endPoint y: 181, distance: 44.6
click at [228, 181] on p "We would love to explore how we can collaborate with you to introduce Slenderto…" at bounding box center [168, 193] width 267 height 48
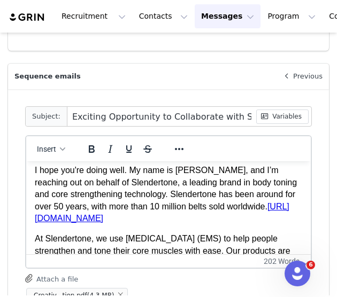
scroll to position [0, 0]
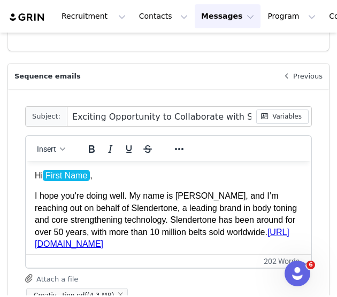
click at [93, 173] on p "Hi First Name ," at bounding box center [168, 176] width 267 height 12
click at [280, 117] on button "Variables" at bounding box center [282, 117] width 52 height 14
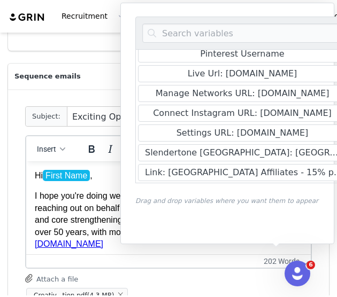
scroll to position [449, 0]
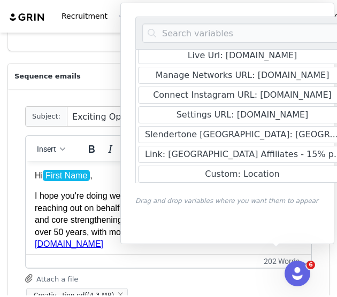
click at [205, 214] on div "My First Name First Name Last Name Emails City State Country Zip Code Instagram…" at bounding box center [242, 124] width 214 height 214
click at [260, 226] on div "My First Name First Name Last Name Emails City State Country Zip Code Instagram…" at bounding box center [242, 124] width 214 height 214
click at [217, 257] on div "202 words" at bounding box center [164, 261] width 269 height 9
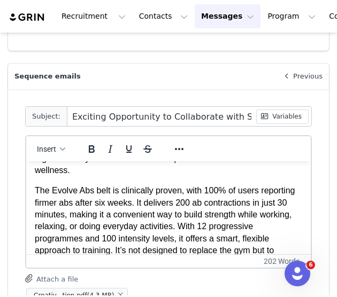
scroll to position [263, 0]
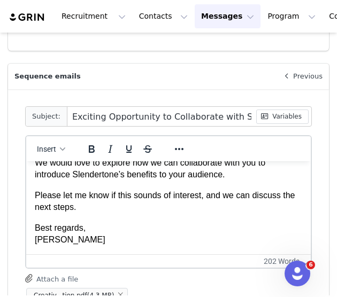
click at [193, 80] on p "Sequence emails" at bounding box center [141, 77] width 266 height 26
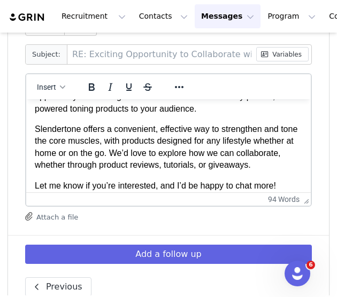
scroll to position [62, 0]
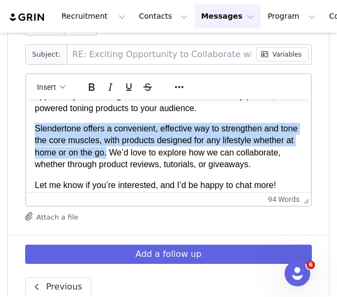
drag, startPoint x: 151, startPoint y: 154, endPoint x: 36, endPoint y: 126, distance: 118.2
click at [36, 126] on p "Slendertone offers a convenient, effective way to strengthen and tone the core …" at bounding box center [168, 146] width 267 height 48
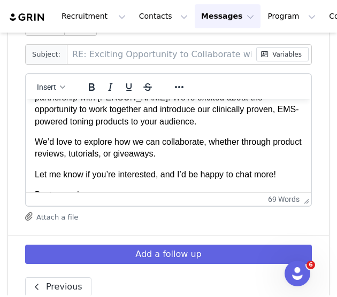
scroll to position [48, 0]
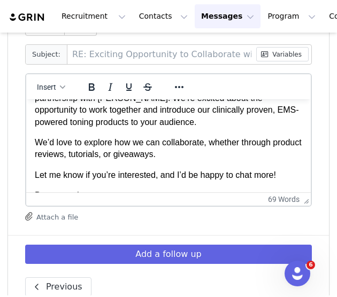
drag, startPoint x: 189, startPoint y: 155, endPoint x: 28, endPoint y: 135, distance: 162.7
click at [28, 135] on html "Hi First Name , I just wanted to follow up on my previous email regarding a pot…" at bounding box center [168, 141] width 285 height 180
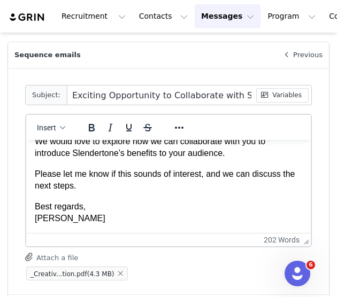
scroll to position [171, 0]
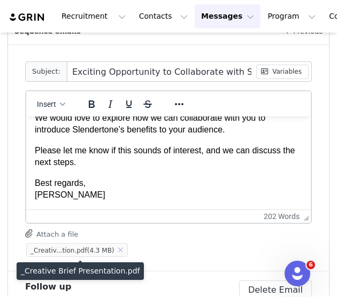
click at [114, 248] on button "button" at bounding box center [120, 250] width 13 height 13
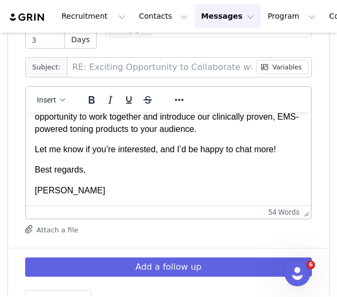
scroll to position [505, 0]
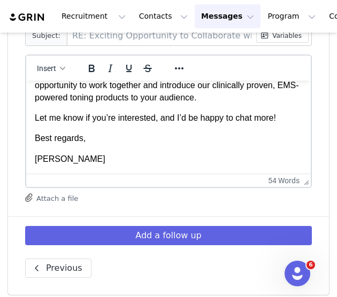
click at [56, 192] on button "Attach a file" at bounding box center [51, 197] width 53 height 13
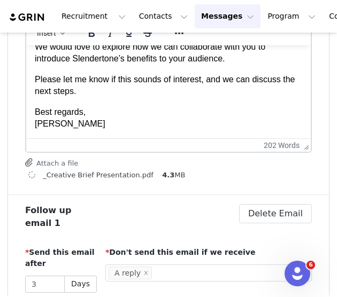
scroll to position [0, 0]
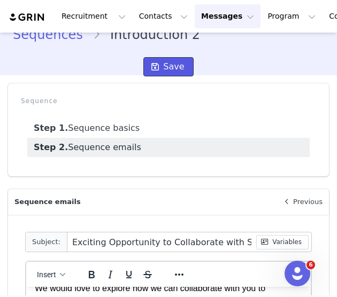
click at [163, 66] on span "Save" at bounding box center [173, 66] width 21 height 13
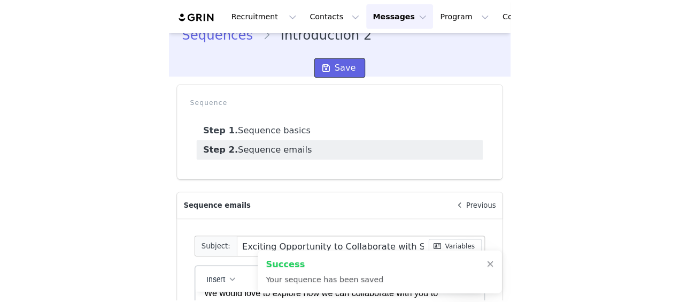
scroll to position [42, 0]
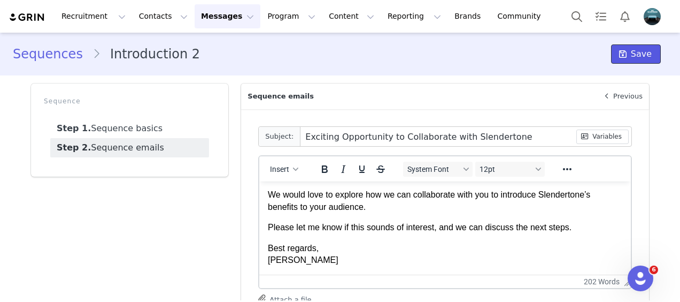
click at [622, 53] on icon at bounding box center [622, 54] width 7 height 9
click at [634, 55] on span "Save" at bounding box center [641, 54] width 21 height 13
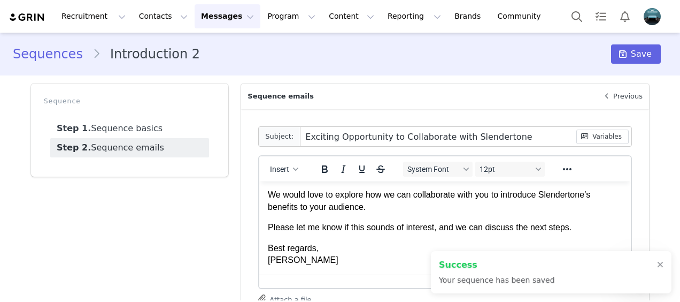
click at [47, 53] on link "Sequences" at bounding box center [53, 53] width 80 height 19
